Goal: Information Seeking & Learning: Learn about a topic

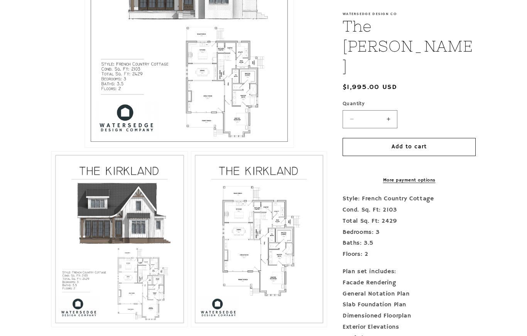
scroll to position [310, 0]
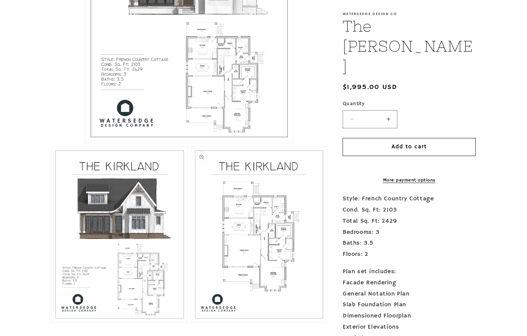
click at [191, 322] on button "Open media 3 in modal" at bounding box center [191, 322] width 0 height 0
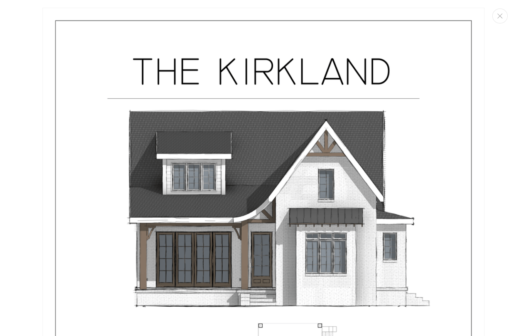
scroll to position [0, 0]
click at [506, 17] on button "Close" at bounding box center [499, 15] width 15 height 15
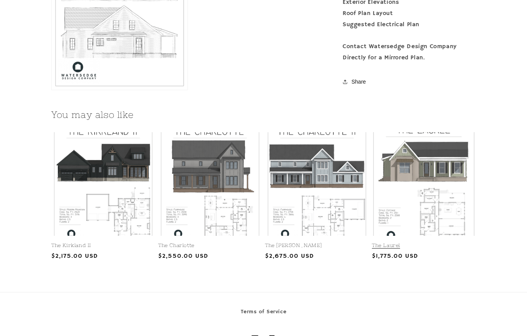
scroll to position [901, 0]
click at [440, 242] on link "The Laurel" at bounding box center [424, 245] width 104 height 7
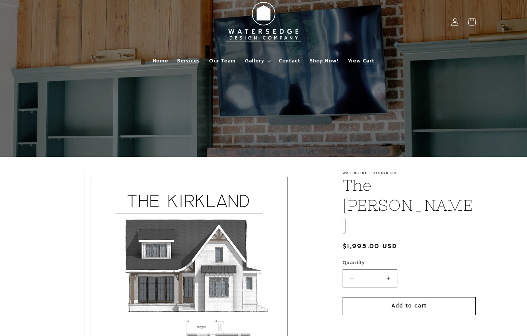
scroll to position [0, 0]
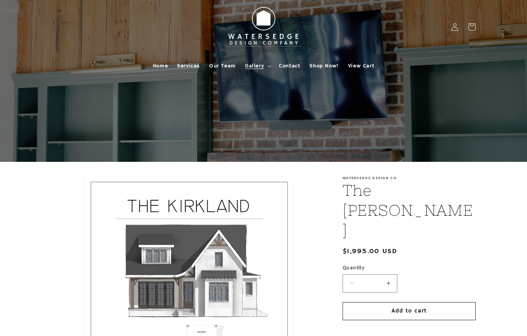
click at [264, 72] on summary "Gallery" at bounding box center [257, 66] width 34 height 16
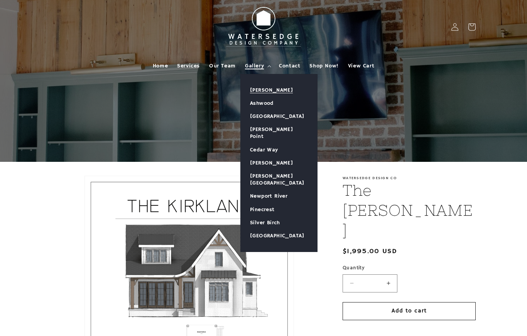
click at [264, 94] on link "[PERSON_NAME]" at bounding box center [279, 90] width 76 height 13
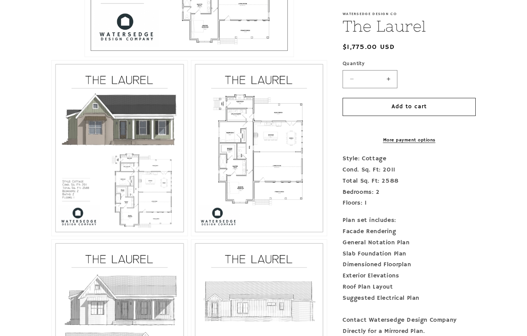
scroll to position [396, 0]
click at [191, 236] on button "Open media 3 in modal" at bounding box center [191, 236] width 0 height 0
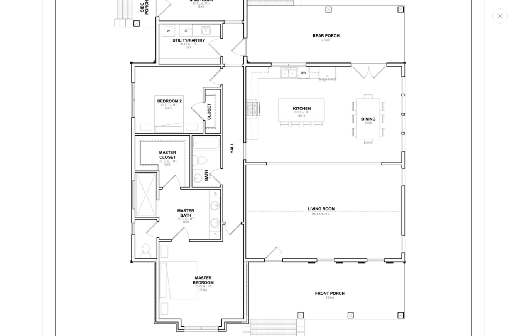
scroll to position [1301, 0]
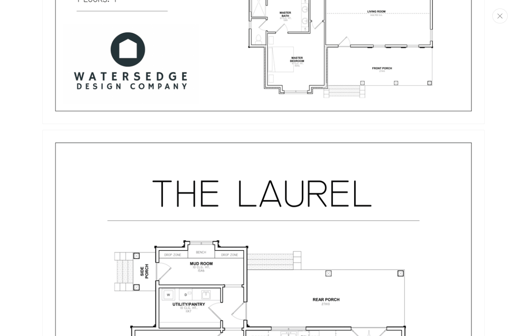
click at [500, 16] on icon "Close" at bounding box center [499, 15] width 5 height 5
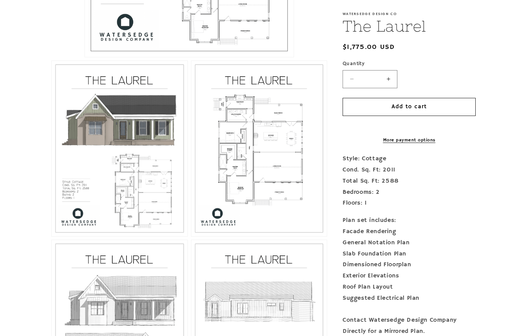
scroll to position [1032, 0]
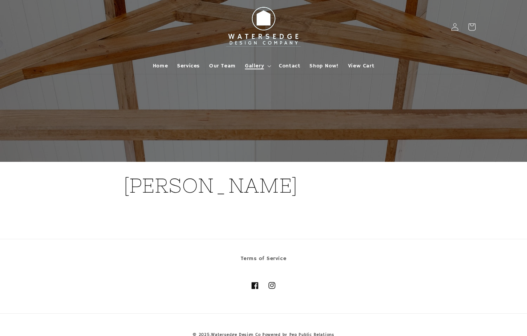
click at [256, 71] on summary "Gallery" at bounding box center [257, 66] width 34 height 16
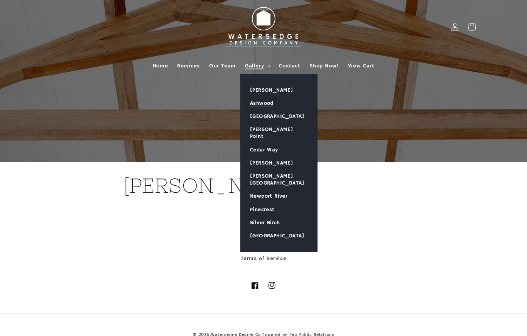
click at [272, 101] on link "Ashwood" at bounding box center [279, 103] width 76 height 13
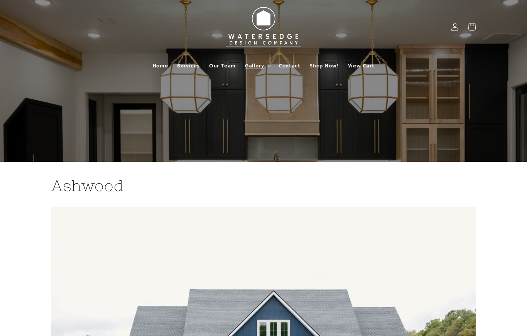
click at [256, 72] on summary "Gallery" at bounding box center [257, 66] width 34 height 16
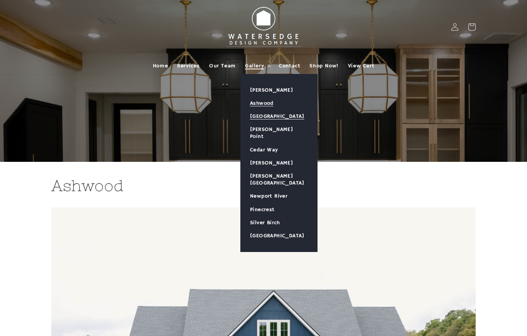
click at [281, 117] on link "[GEOGRAPHIC_DATA]" at bounding box center [279, 116] width 76 height 13
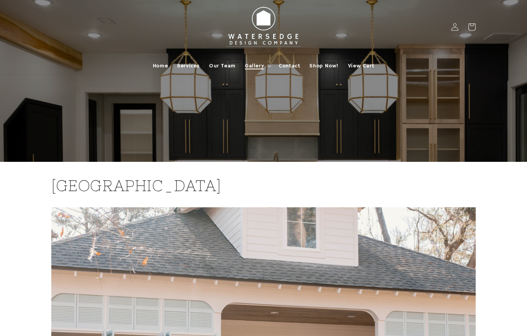
click at [266, 65] on summary "Gallery" at bounding box center [257, 66] width 34 height 16
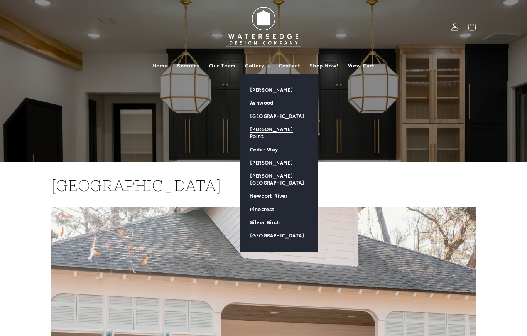
click at [279, 130] on link "[PERSON_NAME] Point" at bounding box center [279, 133] width 76 height 20
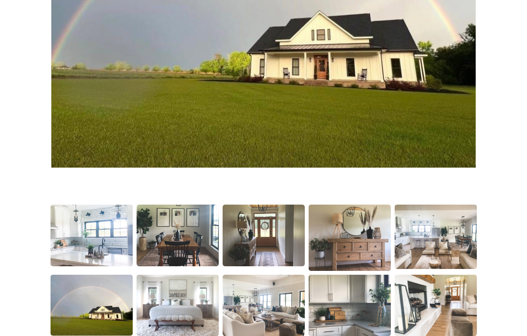
scroll to position [354, 0]
click at [104, 243] on img at bounding box center [91, 235] width 84 height 63
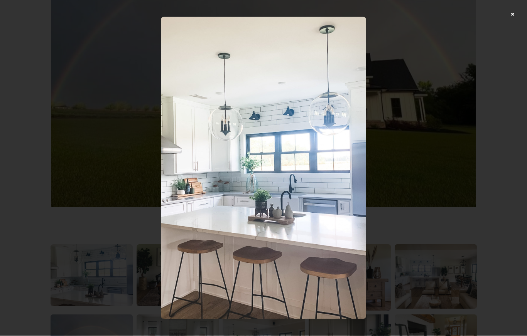
click at [511, 20] on div at bounding box center [263, 168] width 527 height 336
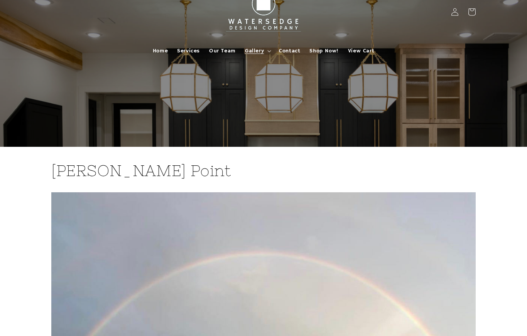
scroll to position [0, 0]
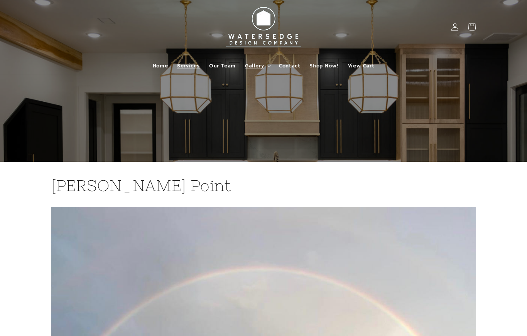
click at [196, 64] on span "Services" at bounding box center [188, 65] width 23 height 7
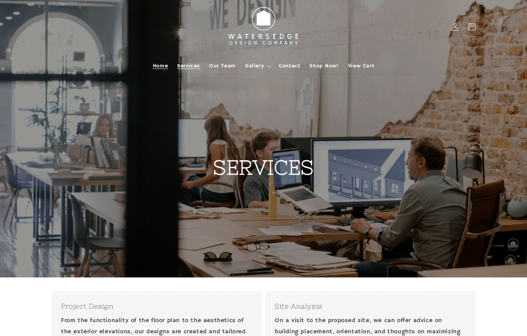
click at [167, 59] on link "Home" at bounding box center [160, 66] width 24 height 16
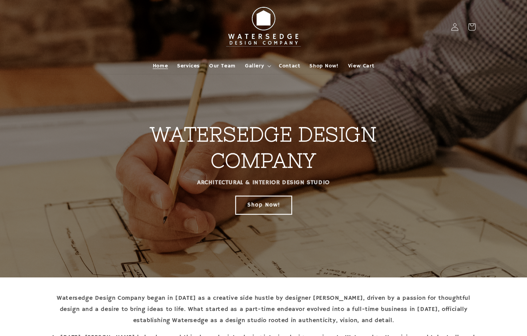
click at [270, 211] on link "Shop Now!" at bounding box center [264, 205] width 56 height 18
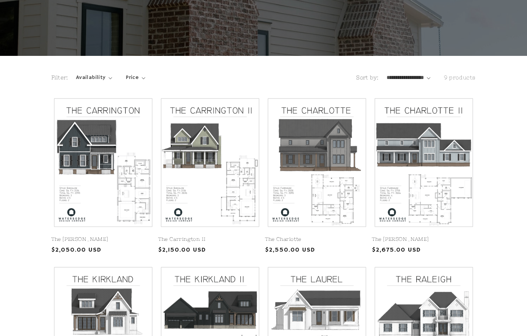
scroll to position [106, 0]
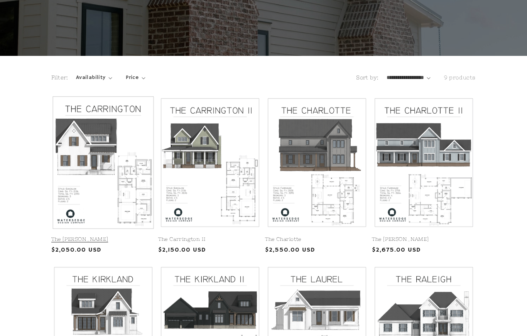
click at [138, 236] on link "The Carrington" at bounding box center [103, 239] width 104 height 7
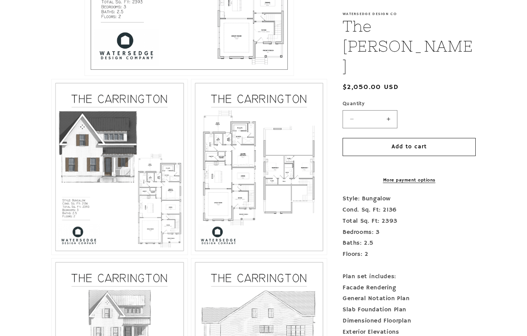
scroll to position [378, 0]
click at [191, 255] on button "Open media 3 in modal" at bounding box center [191, 255] width 0 height 0
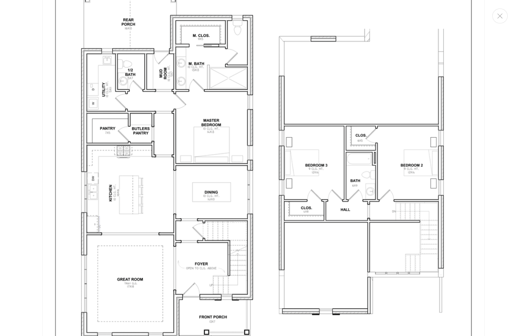
scroll to position [1286, 0]
click at [502, 17] on button "Close" at bounding box center [499, 15] width 15 height 15
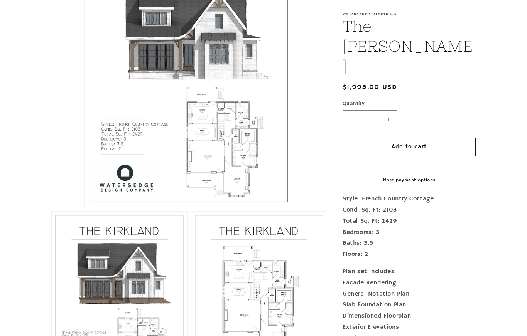
scroll to position [246, 0]
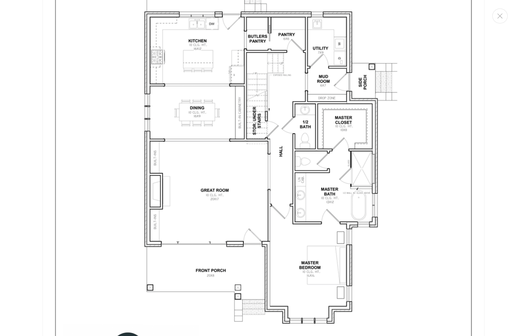
scroll to position [1317, 0]
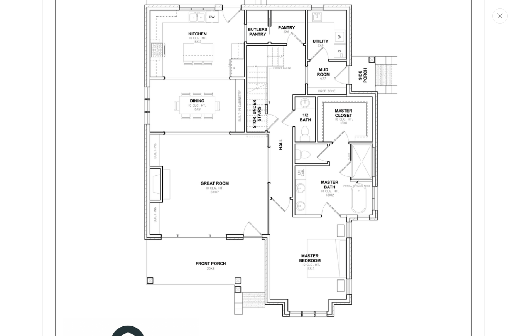
click at [502, 17] on button "Close" at bounding box center [499, 15] width 15 height 15
